Goal: Task Accomplishment & Management: Use online tool/utility

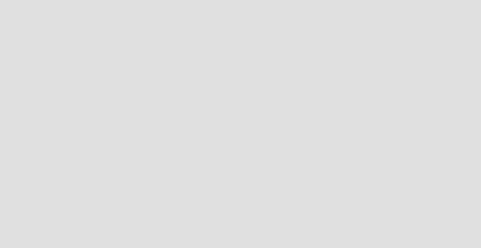
scroll to position [257, 491]
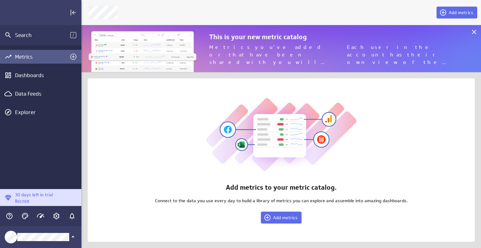
scroll to position [57, 409]
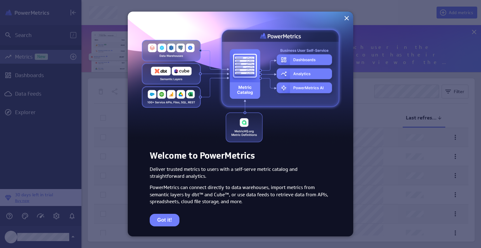
click at [168, 220] on button "Got it!" at bounding box center [165, 220] width 30 height 13
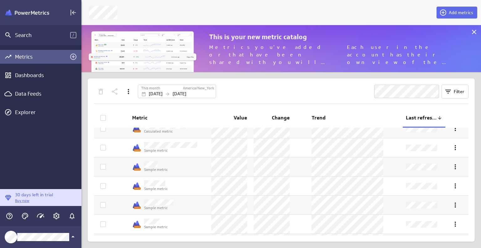
scroll to position [0, 0]
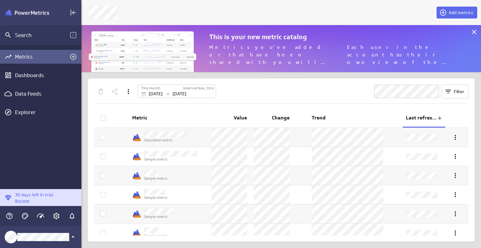
click at [452, 11] on span "Add metrics" at bounding box center [461, 13] width 24 height 6
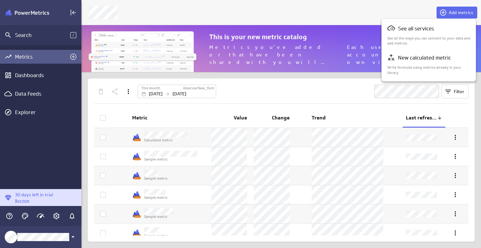
click at [422, 26] on p "See all services" at bounding box center [416, 29] width 36 height 8
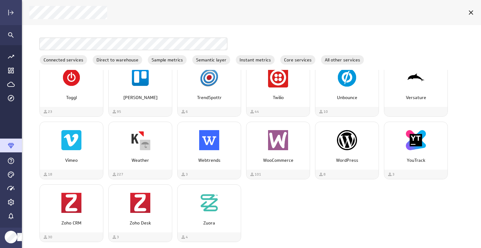
scroll to position [257, 469]
